Goal: Find specific page/section: Find specific page/section

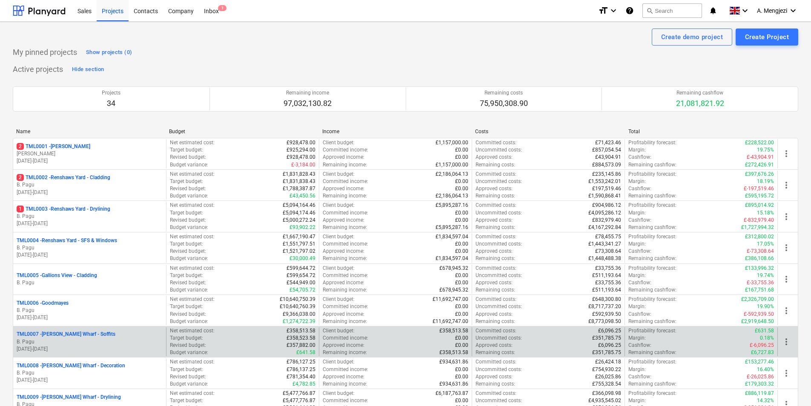
scroll to position [213, 0]
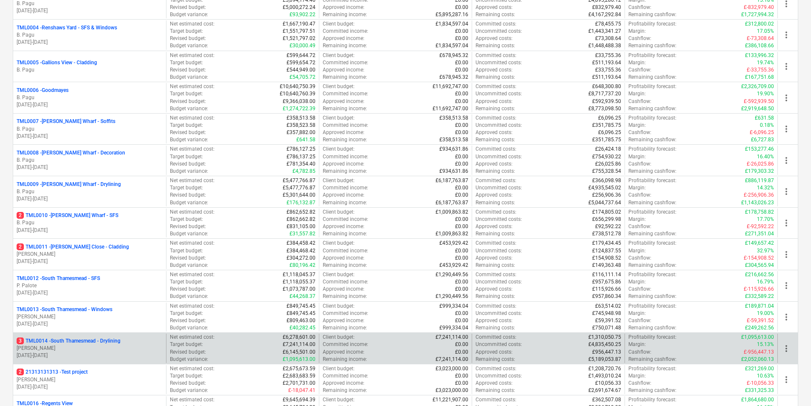
click at [62, 342] on p "3 TML0014 - [GEOGRAPHIC_DATA] - Drylining" at bounding box center [69, 341] width 104 height 7
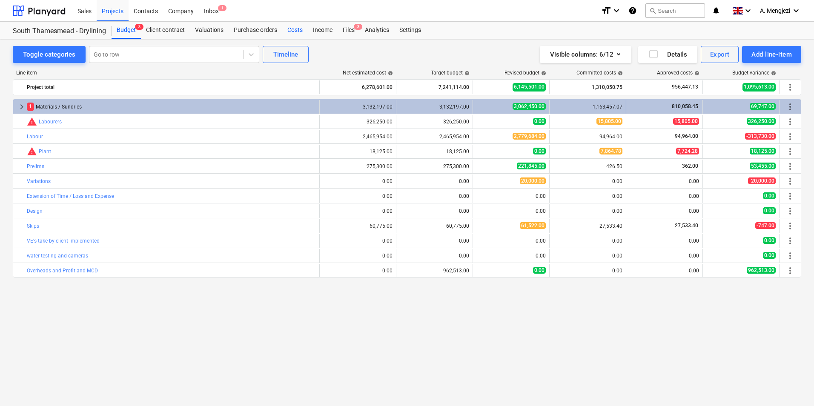
click at [294, 28] on div "Costs" at bounding box center [295, 30] width 26 height 17
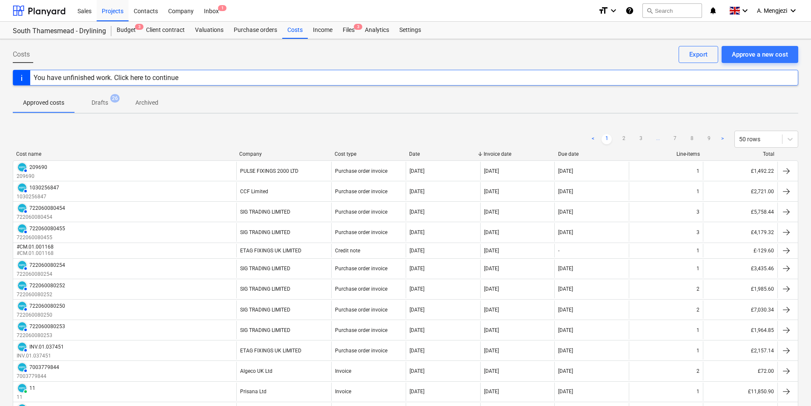
click at [263, 154] on div "Company" at bounding box center [283, 154] width 89 height 6
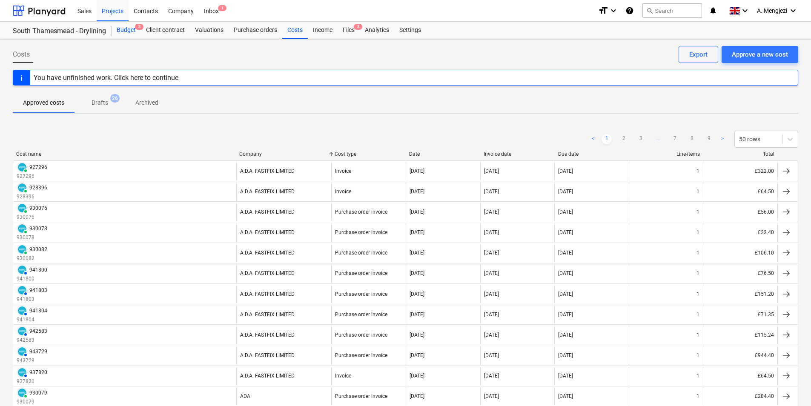
click at [131, 28] on div "Budget 3" at bounding box center [126, 30] width 29 height 17
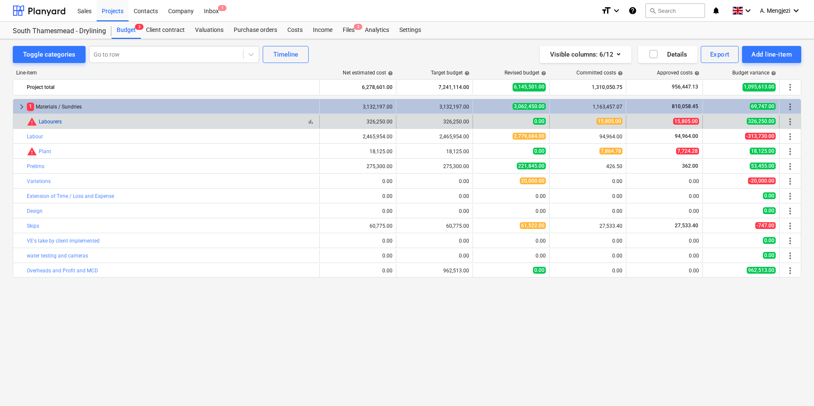
click at [54, 119] on link "Labourers" at bounding box center [50, 122] width 23 height 6
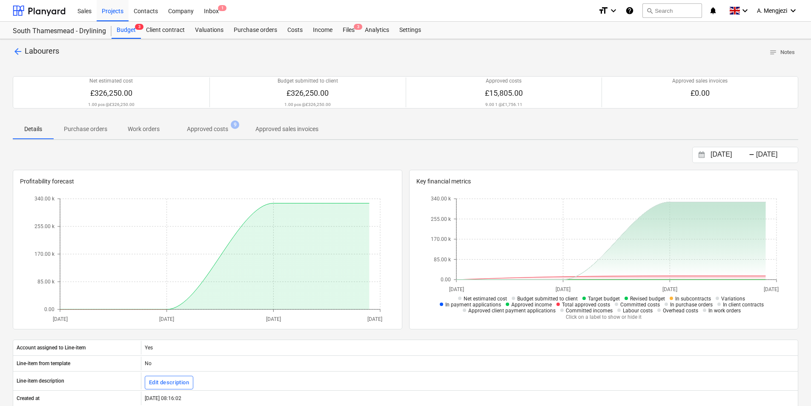
click at [74, 124] on span "Purchase orders" at bounding box center [86, 129] width 64 height 14
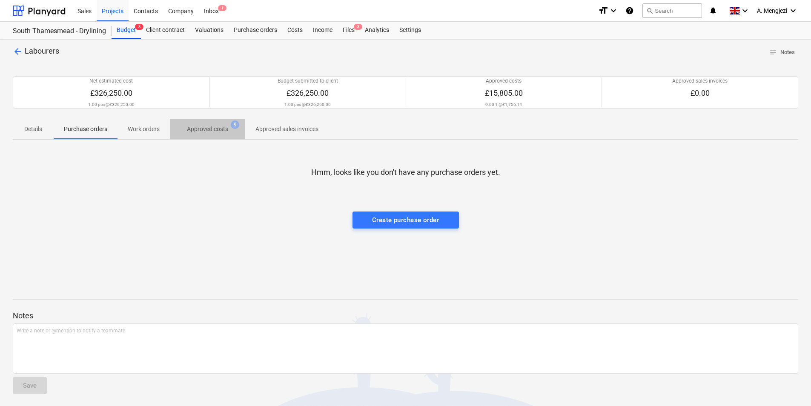
click at [201, 124] on span "Approved costs 9" at bounding box center [207, 128] width 75 height 15
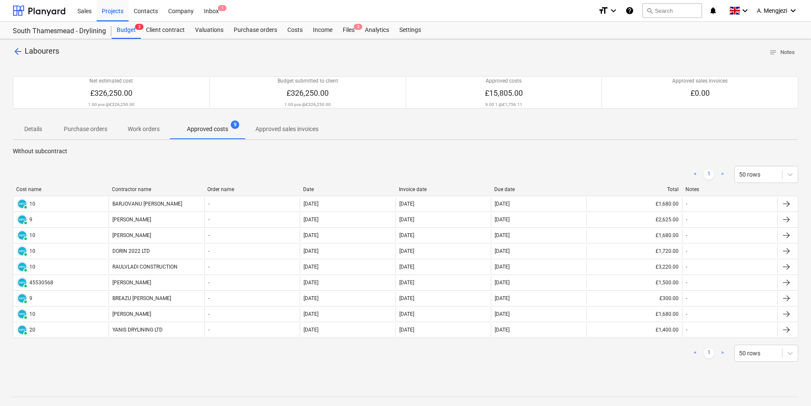
click at [299, 131] on p "Approved sales invoices" at bounding box center [287, 129] width 63 height 9
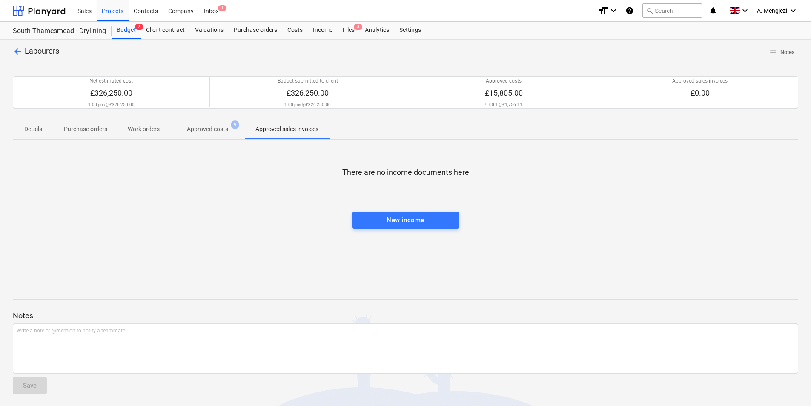
click at [213, 127] on p "Approved costs" at bounding box center [207, 129] width 41 height 9
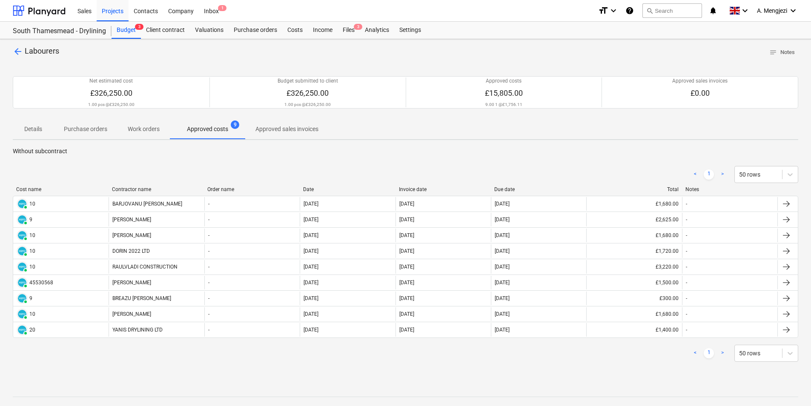
click at [139, 129] on p "Work orders" at bounding box center [144, 129] width 32 height 9
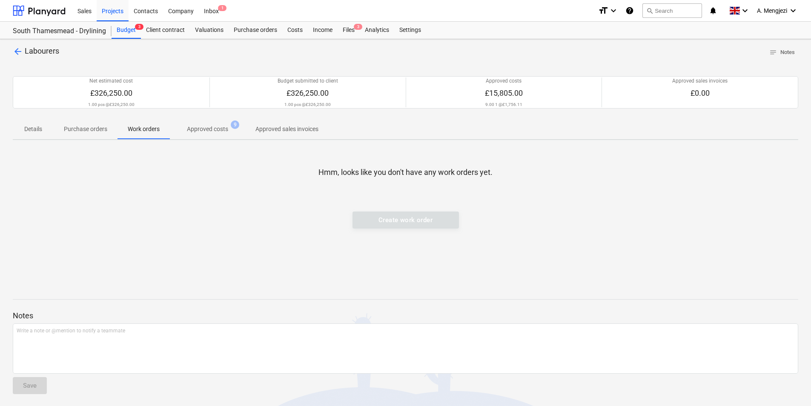
click at [209, 129] on p "Approved costs" at bounding box center [207, 129] width 41 height 9
